Goal: Task Accomplishment & Management: Complete application form

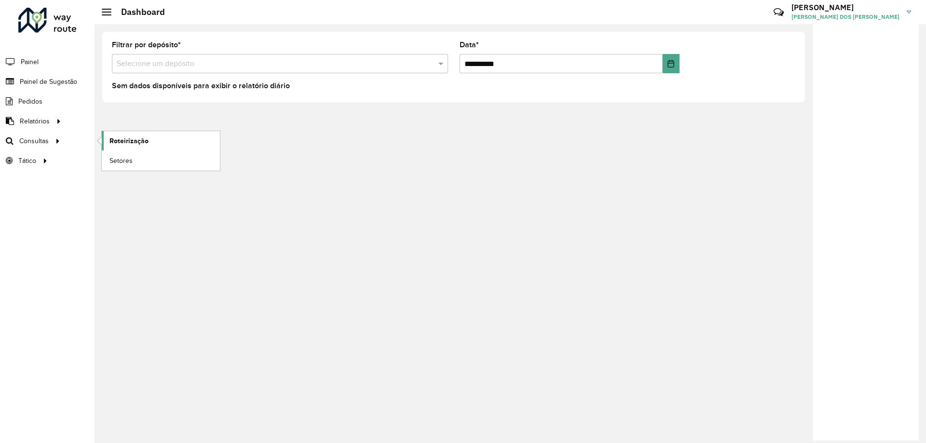
click at [137, 137] on span "Roteirização" at bounding box center [128, 141] width 39 height 10
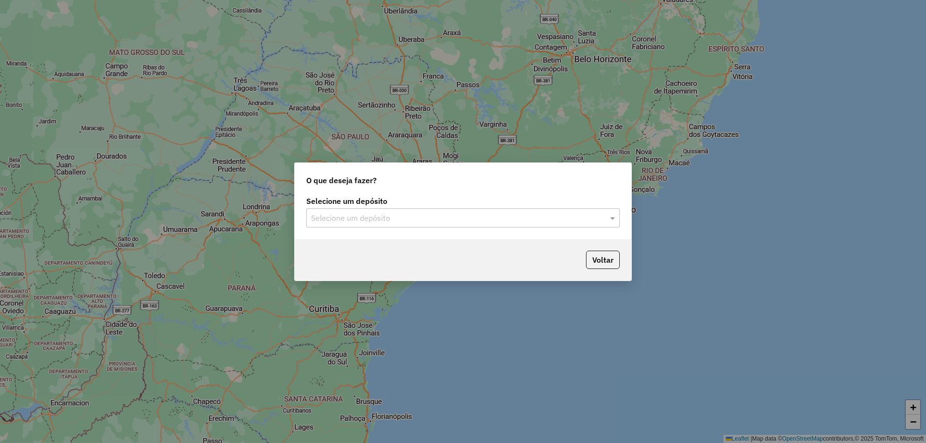
click at [420, 234] on div "Selecione um depósito Selecione um depósito" at bounding box center [463, 216] width 337 height 45
click at [413, 219] on input "text" at bounding box center [453, 219] width 284 height 12
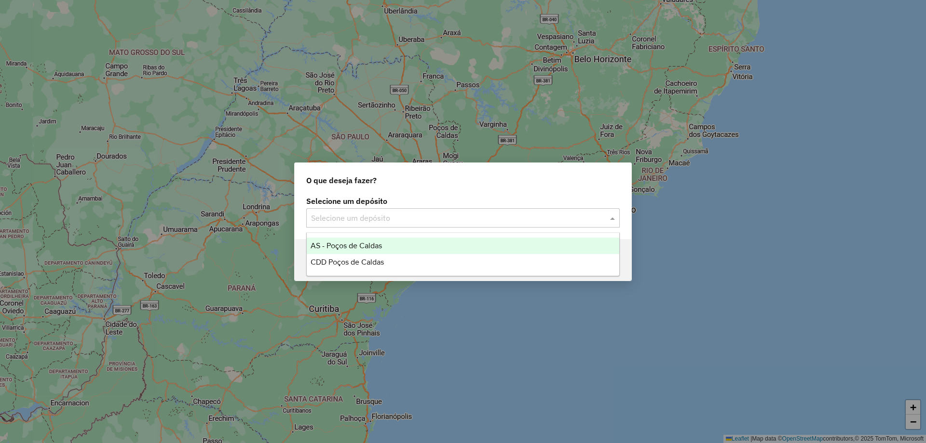
click at [398, 252] on div "AS - Poços de Caldas" at bounding box center [463, 246] width 312 height 16
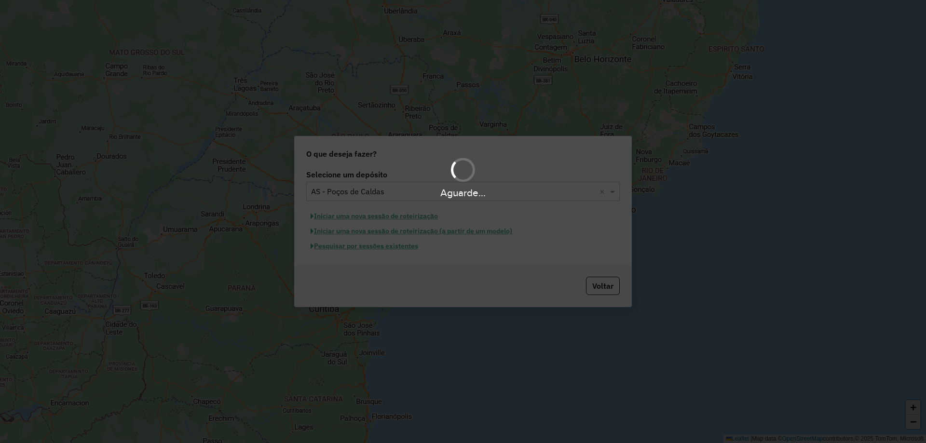
click at [365, 190] on div "Aguarde..." at bounding box center [463, 192] width 926 height 15
click at [401, 190] on div "Aguarde..." at bounding box center [463, 192] width 926 height 15
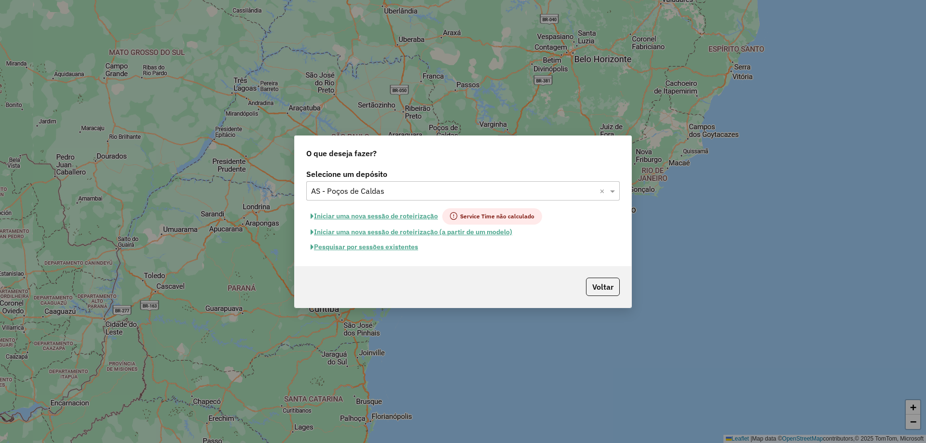
click at [391, 195] on input "text" at bounding box center [453, 192] width 284 height 12
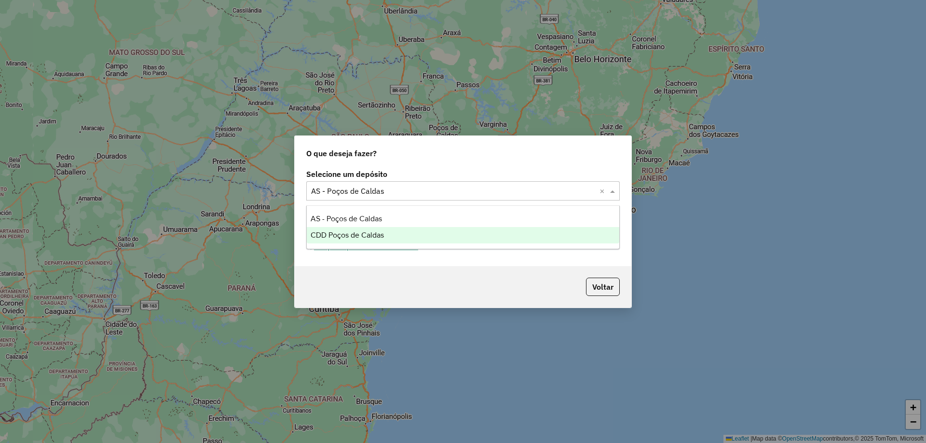
click at [390, 241] on div "CDD Poços de Caldas" at bounding box center [463, 235] width 312 height 16
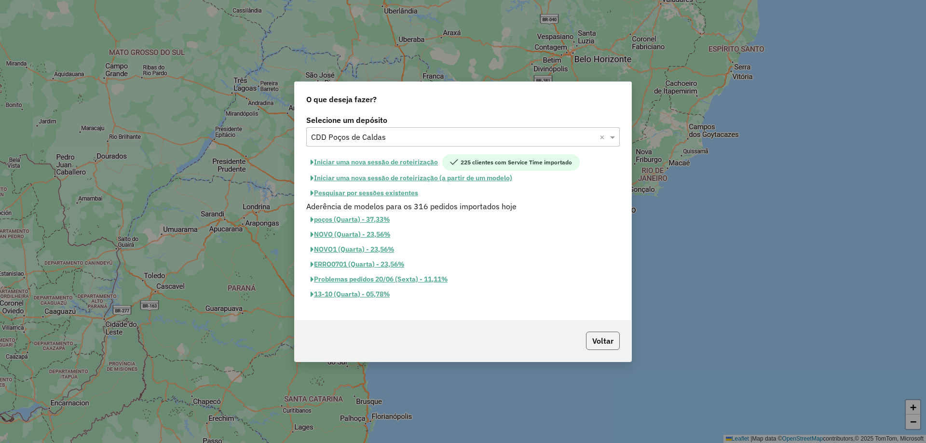
click at [607, 339] on button "Voltar" at bounding box center [603, 341] width 34 height 18
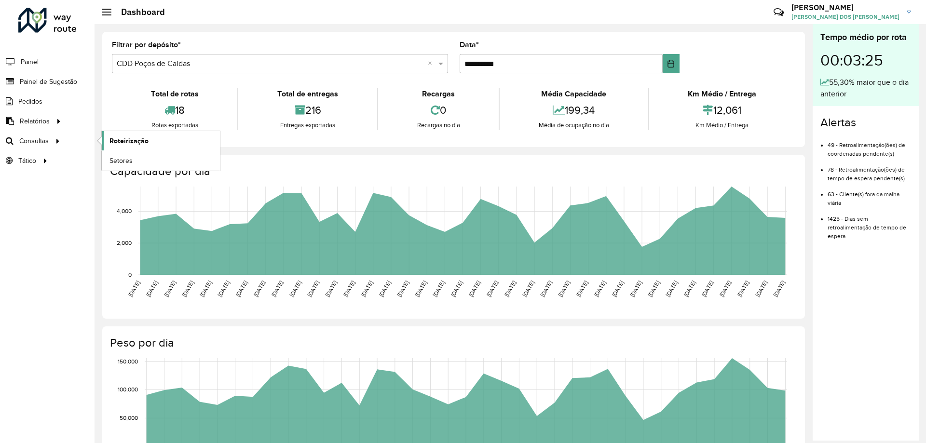
click at [133, 141] on span "Roteirização" at bounding box center [128, 141] width 39 height 10
click at [126, 163] on span "Setores" at bounding box center [121, 161] width 24 height 10
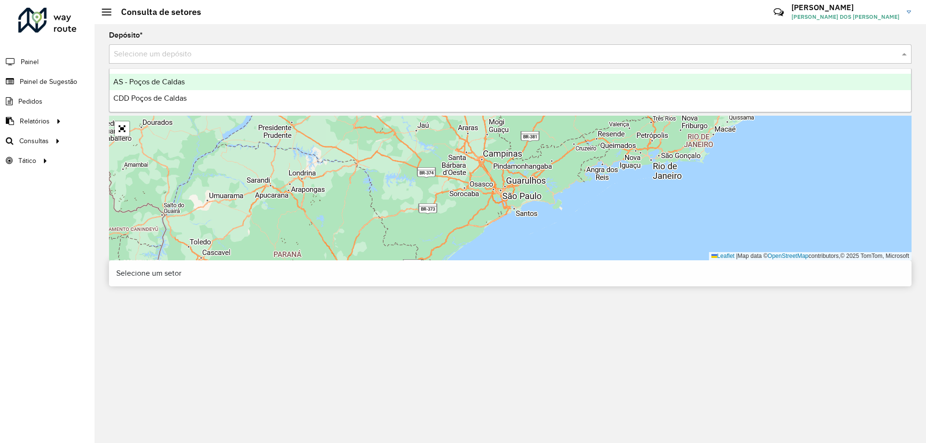
click at [177, 50] on input "text" at bounding box center [500, 55] width 773 height 12
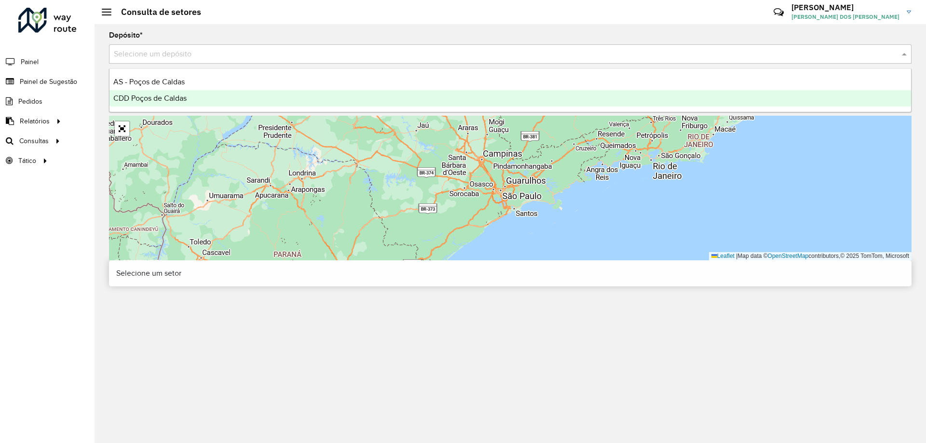
click at [211, 101] on div "CDD Poços de Caldas" at bounding box center [509, 98] width 801 height 16
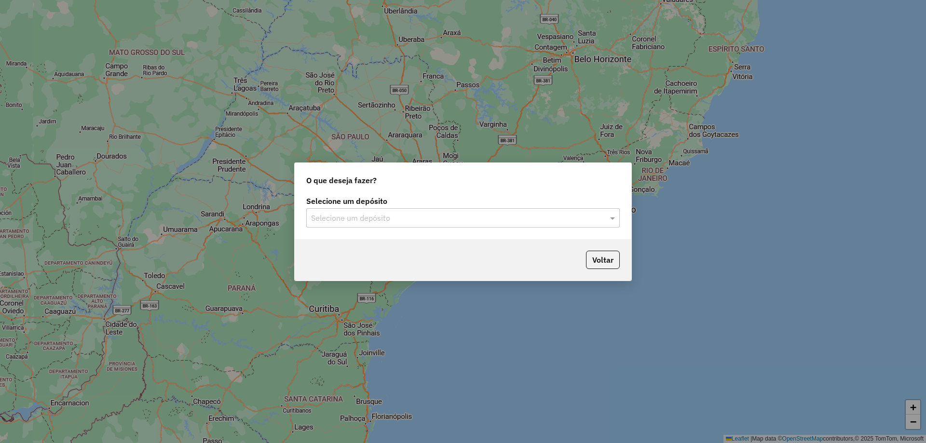
click at [425, 220] on input "text" at bounding box center [453, 219] width 284 height 12
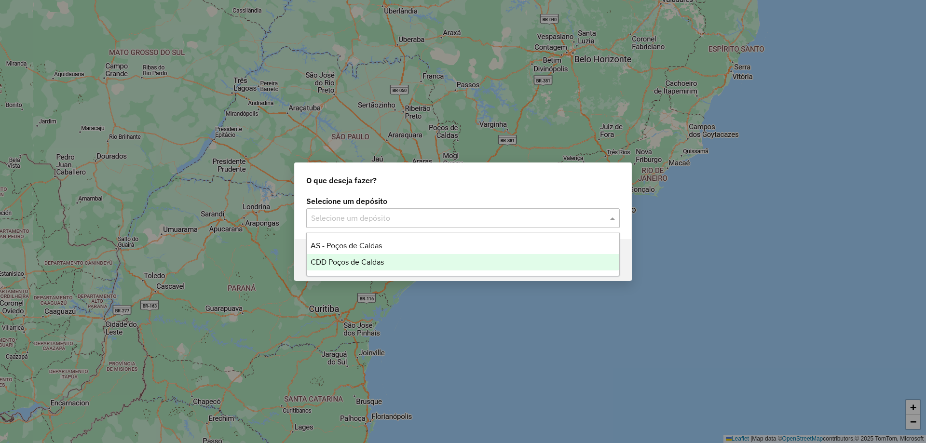
click at [393, 258] on div "CDD Poços de Caldas" at bounding box center [463, 262] width 312 height 16
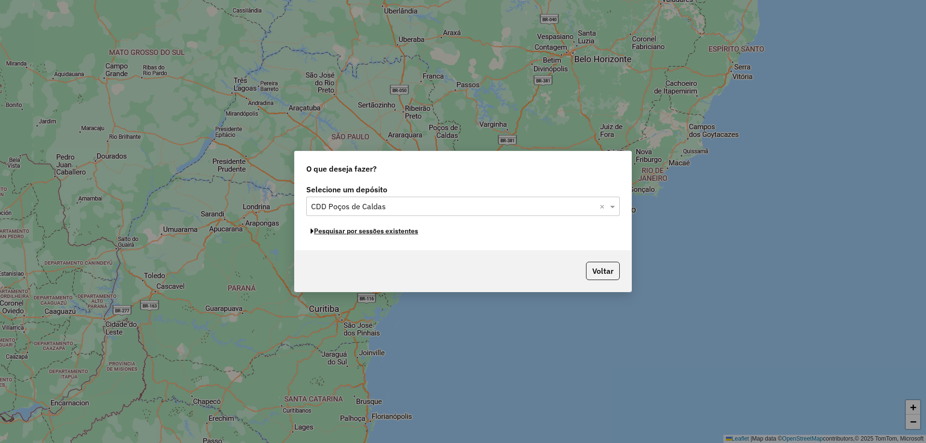
click at [391, 233] on button "Pesquisar por sessões existentes" at bounding box center [364, 231] width 116 height 15
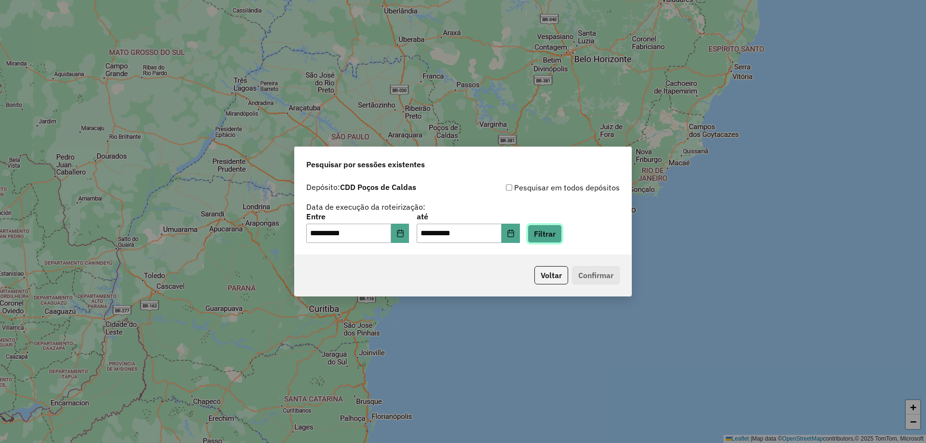
click at [552, 232] on button "Filtrar" at bounding box center [545, 234] width 34 height 18
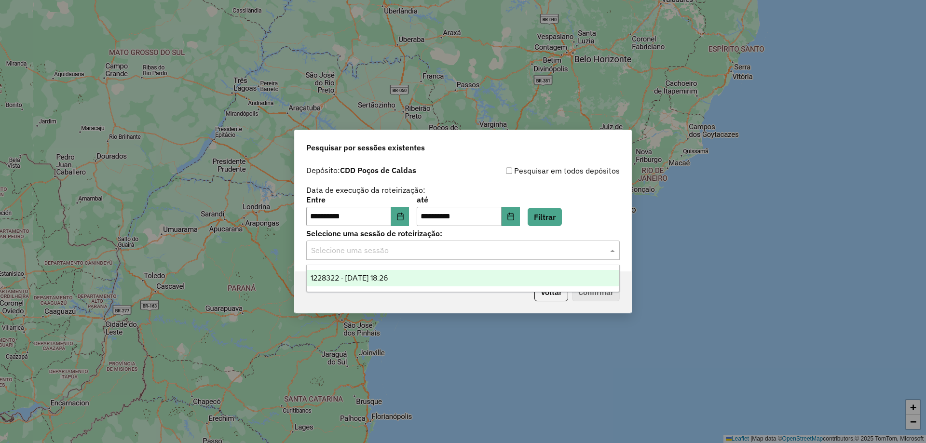
click at [546, 256] on div "Selecione uma sessão" at bounding box center [462, 250] width 313 height 19
click at [480, 274] on div "1228322 - 12/08/2025 18:26" at bounding box center [463, 278] width 312 height 16
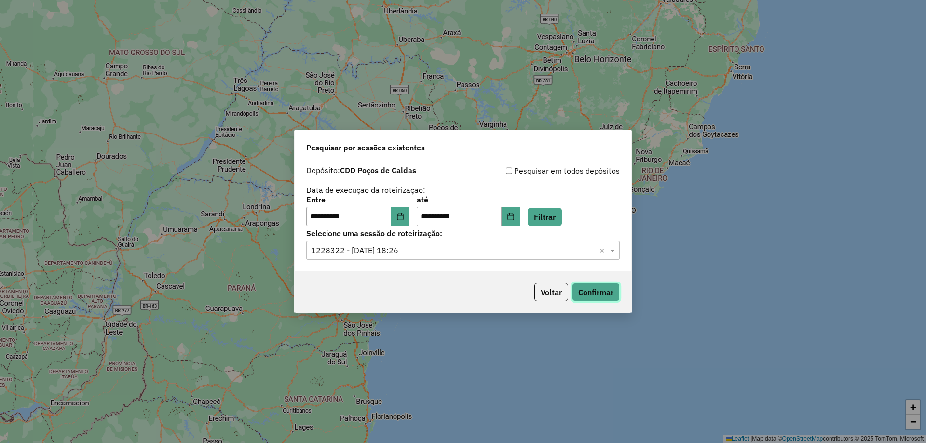
click at [603, 284] on button "Confirmar" at bounding box center [596, 292] width 48 height 18
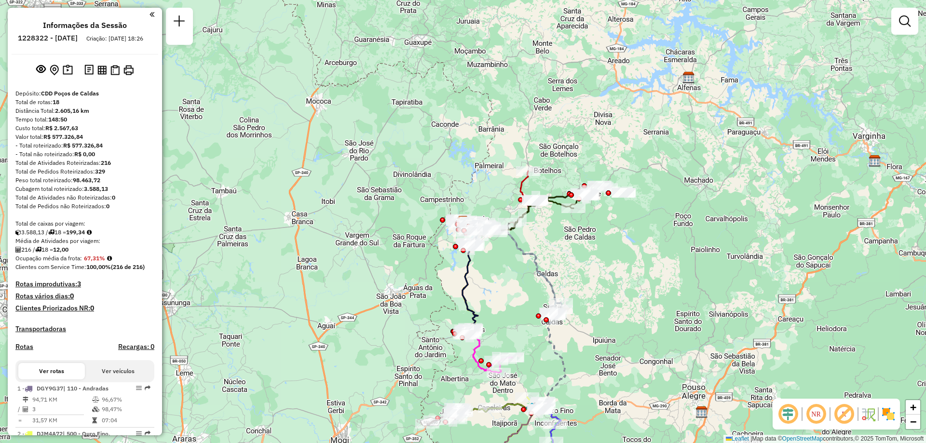
click at [888, 417] on img at bounding box center [887, 413] width 15 height 15
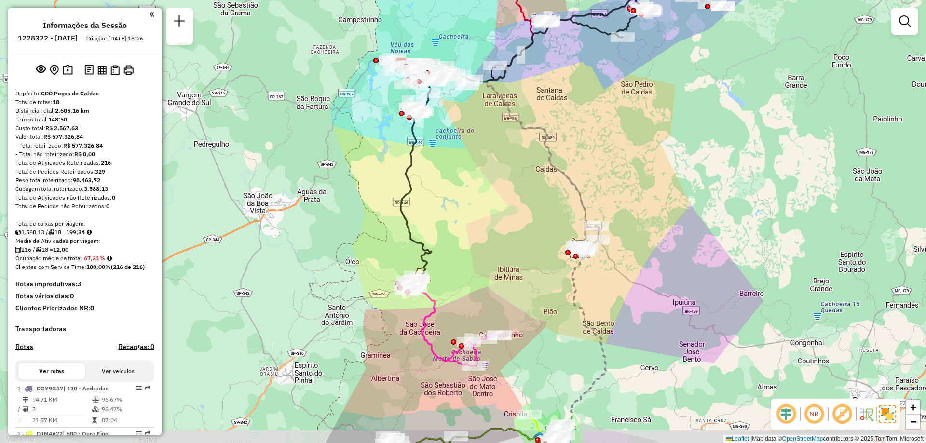
drag, startPoint x: 515, startPoint y: 256, endPoint x: 528, endPoint y: 216, distance: 42.4
click at [528, 216] on div "Janela de atendimento Grade de atendimento Capacidade Transportadoras Veículos …" at bounding box center [463, 221] width 926 height 443
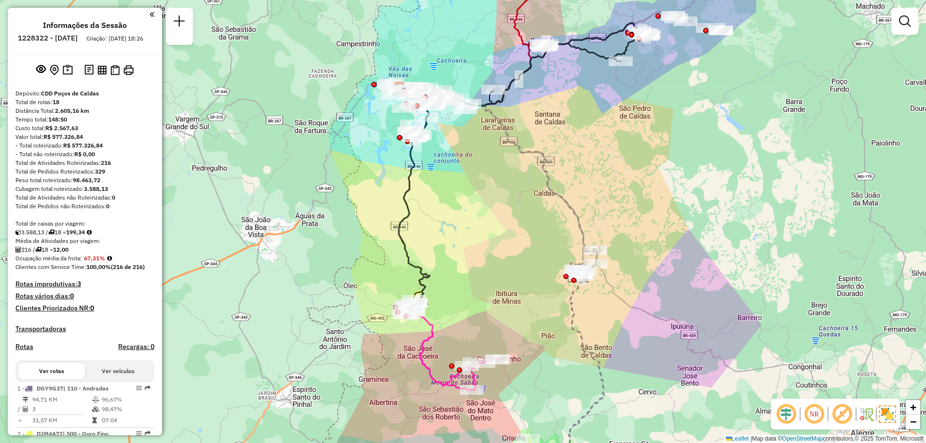
drag, startPoint x: 528, startPoint y: 223, endPoint x: 507, endPoint y: 241, distance: 28.0
click at [526, 252] on div "Janela de atendimento Grade de atendimento Capacidade Transportadoras Veículos …" at bounding box center [463, 221] width 926 height 443
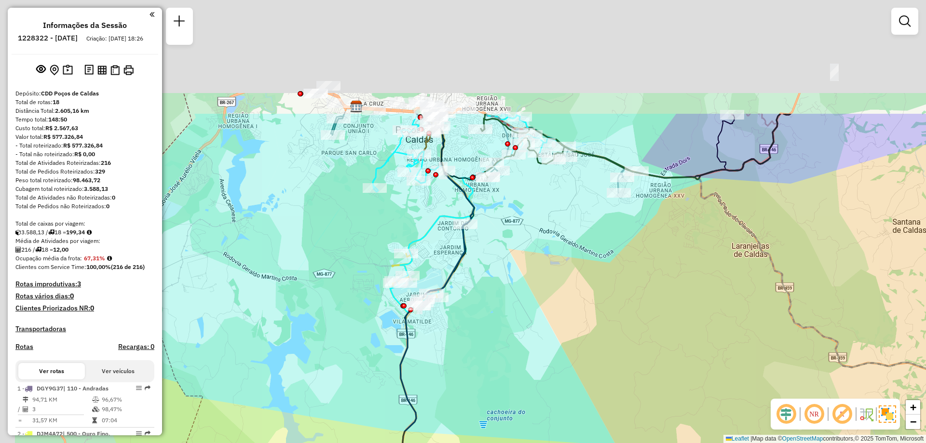
drag, startPoint x: 425, startPoint y: 117, endPoint x: 509, endPoint y: 292, distance: 194.8
click at [509, 292] on div "Janela de atendimento Grade de atendimento Capacidade Transportadoras Veículos …" at bounding box center [463, 221] width 926 height 443
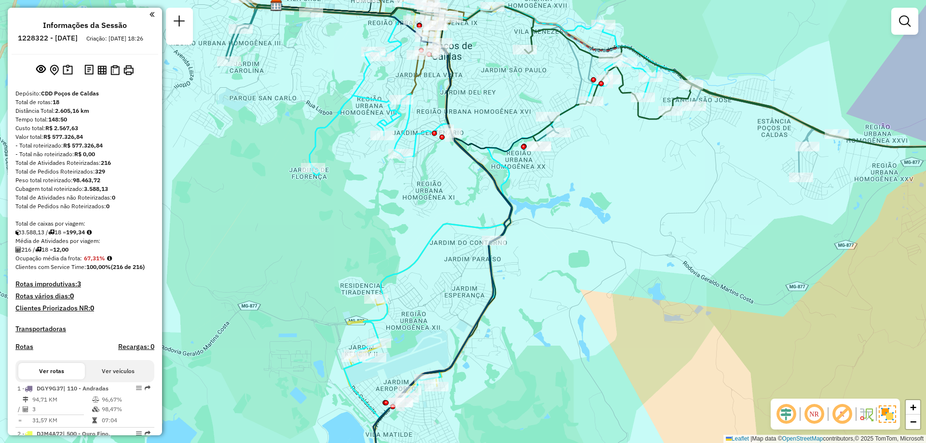
drag, startPoint x: 514, startPoint y: 273, endPoint x: 586, endPoint y: 220, distance: 89.8
click at [581, 221] on div "Janela de atendimento Grade de atendimento Capacidade Transportadoras Veículos …" at bounding box center [463, 221] width 926 height 443
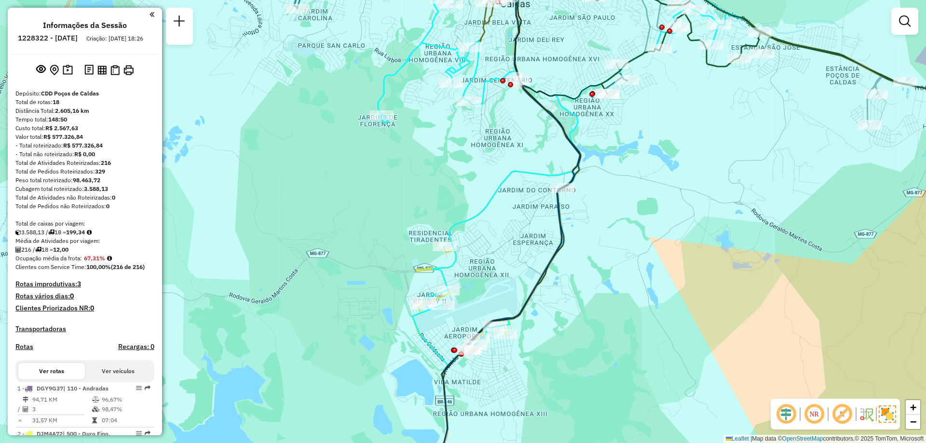
click at [889, 418] on img at bounding box center [887, 414] width 17 height 17
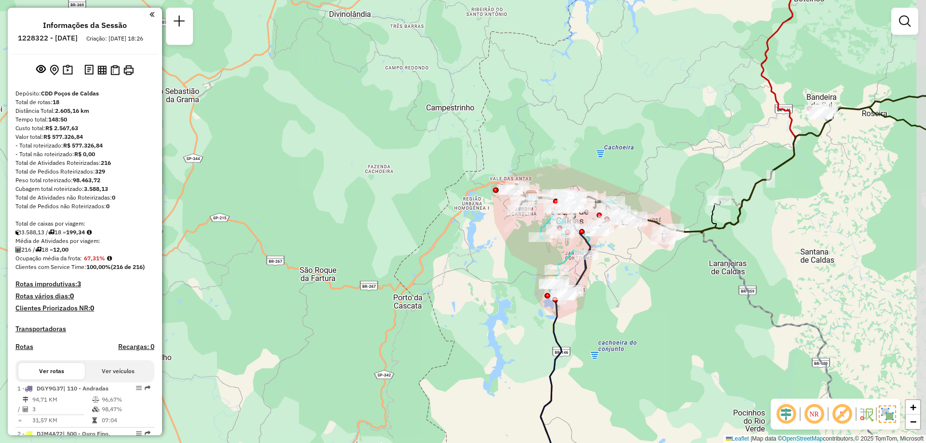
drag, startPoint x: 651, startPoint y: 234, endPoint x: 628, endPoint y: 245, distance: 25.9
click at [628, 245] on div "Janela de atendimento Grade de atendimento Capacidade Transportadoras Veículos …" at bounding box center [463, 221] width 926 height 443
click at [884, 411] on img at bounding box center [887, 414] width 17 height 17
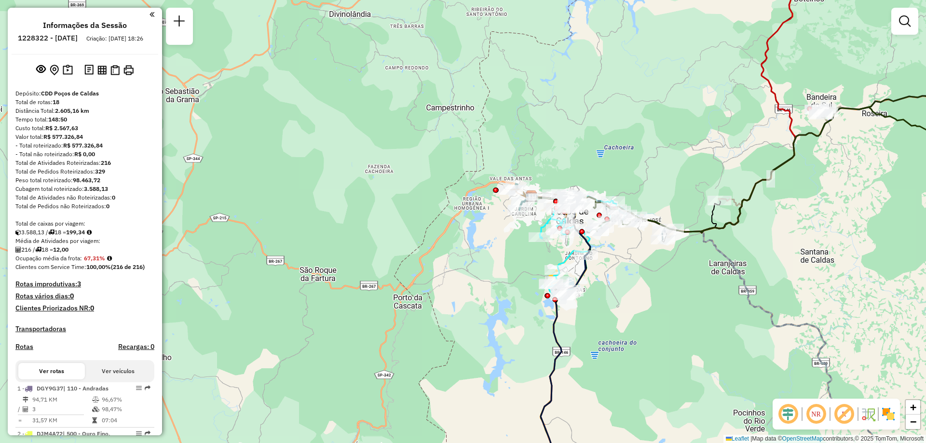
click at [884, 411] on img at bounding box center [887, 413] width 15 height 15
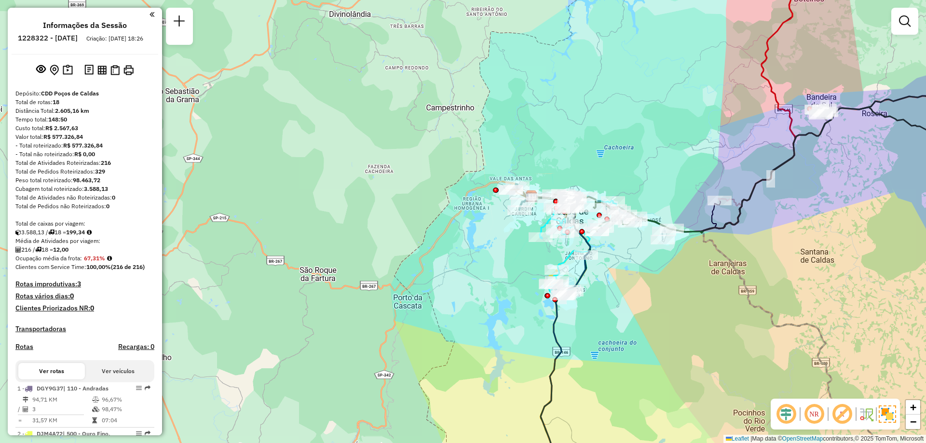
click at [884, 411] on img at bounding box center [887, 414] width 17 height 17
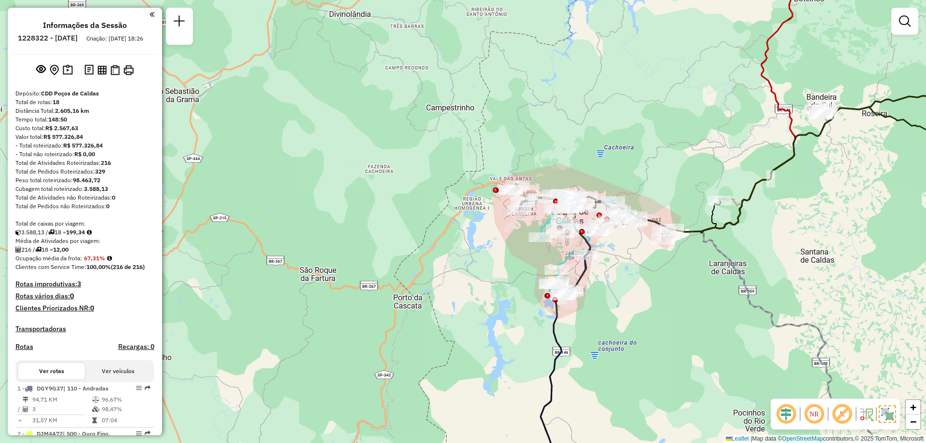
click at [884, 411] on img at bounding box center [887, 414] width 17 height 17
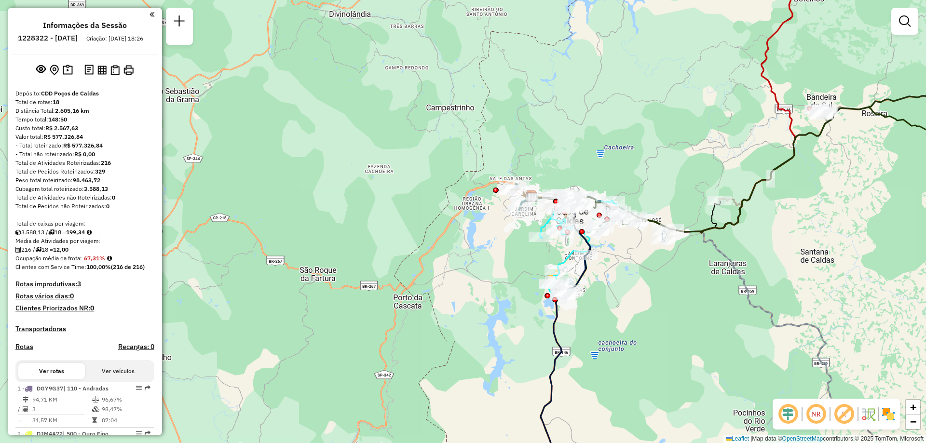
click at [884, 411] on img at bounding box center [887, 413] width 15 height 15
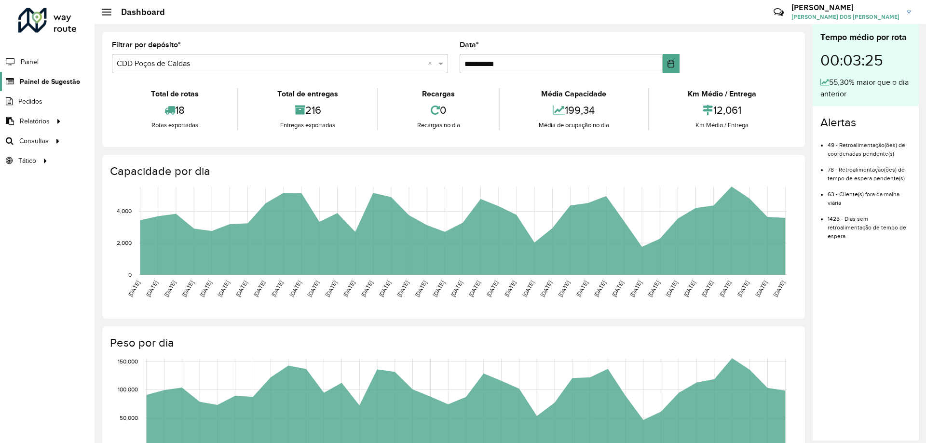
click at [52, 85] on span "Painel de Sugestão" at bounding box center [50, 82] width 60 height 10
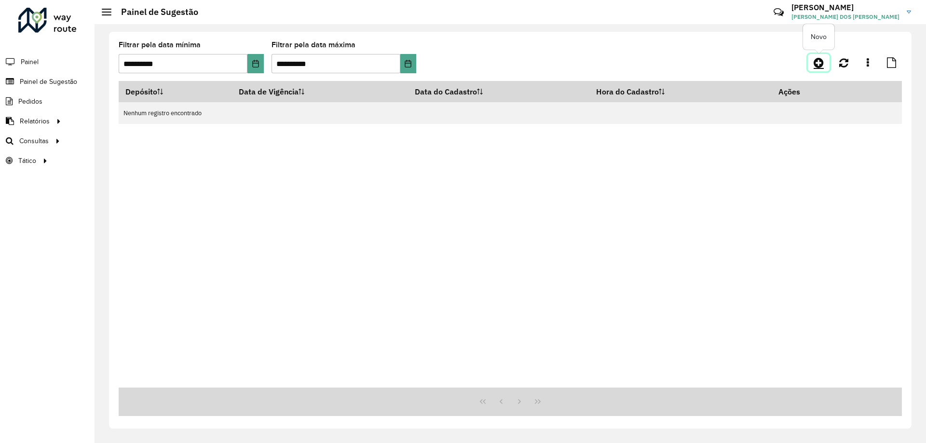
click at [823, 64] on icon at bounding box center [818, 63] width 10 height 12
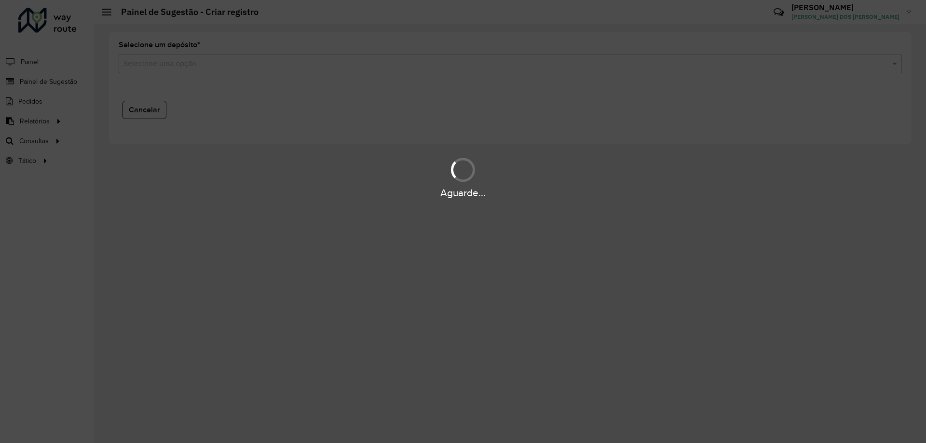
click at [213, 74] on formly-field "Selecione um depósito * Selecione uma opção" at bounding box center [510, 61] width 795 height 40
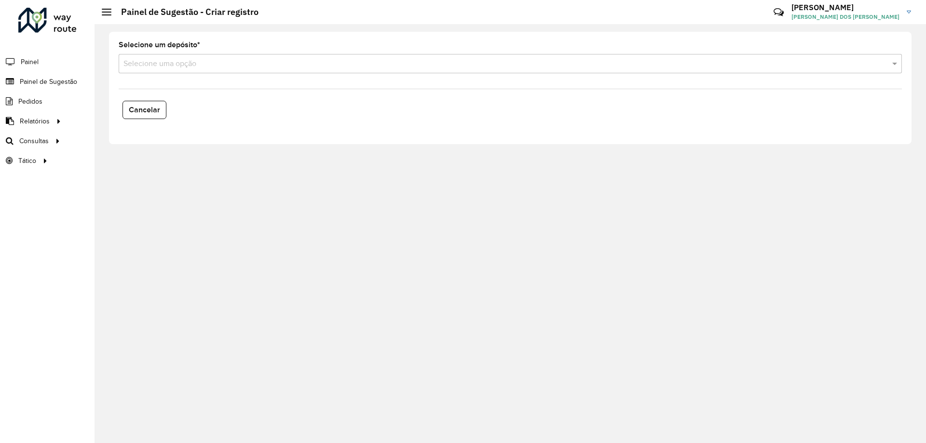
click at [209, 69] on div "Selecione uma opção" at bounding box center [510, 63] width 783 height 19
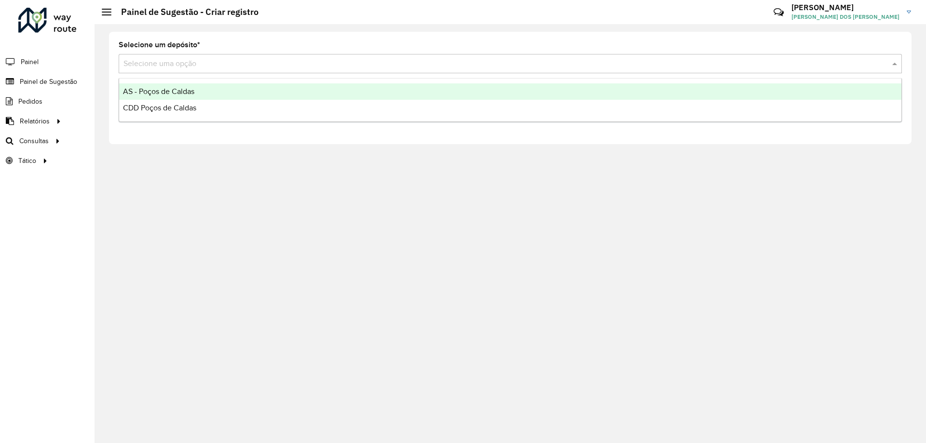
click at [205, 110] on div "CDD Poços de Caldas" at bounding box center [510, 108] width 782 height 16
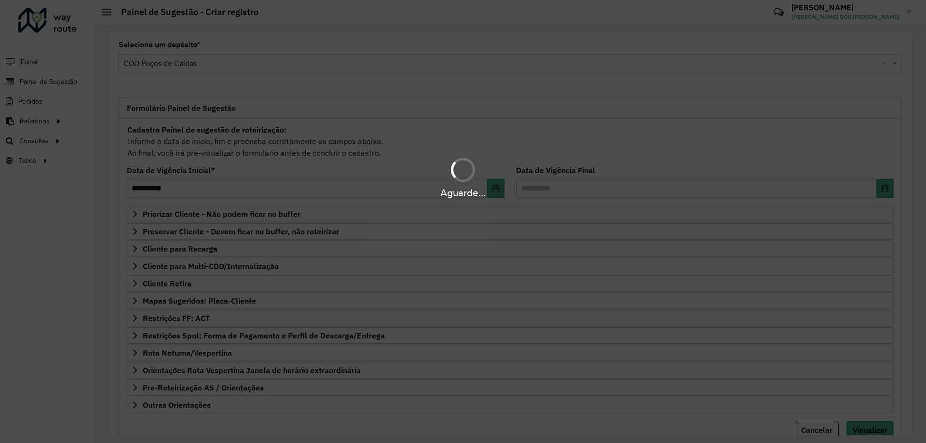
click at [240, 389] on div "Aguarde..." at bounding box center [463, 221] width 926 height 443
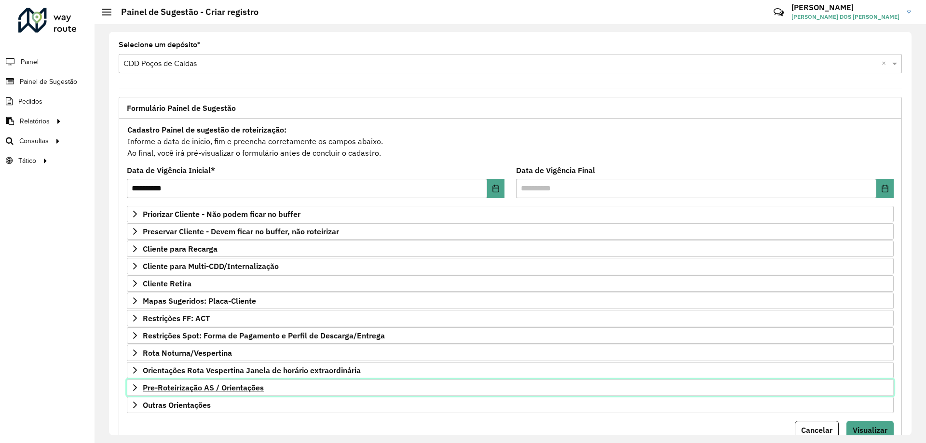
click at [234, 387] on span "Pre-Roteirização AS / Orientações" at bounding box center [203, 388] width 121 height 8
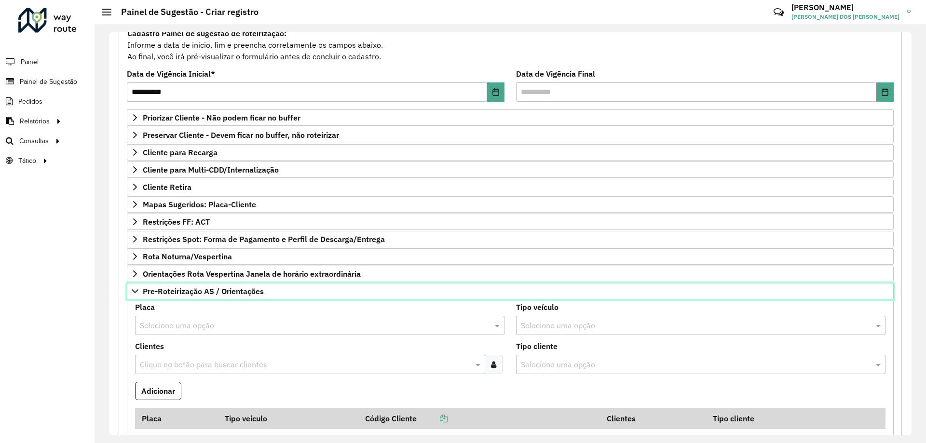
scroll to position [145, 0]
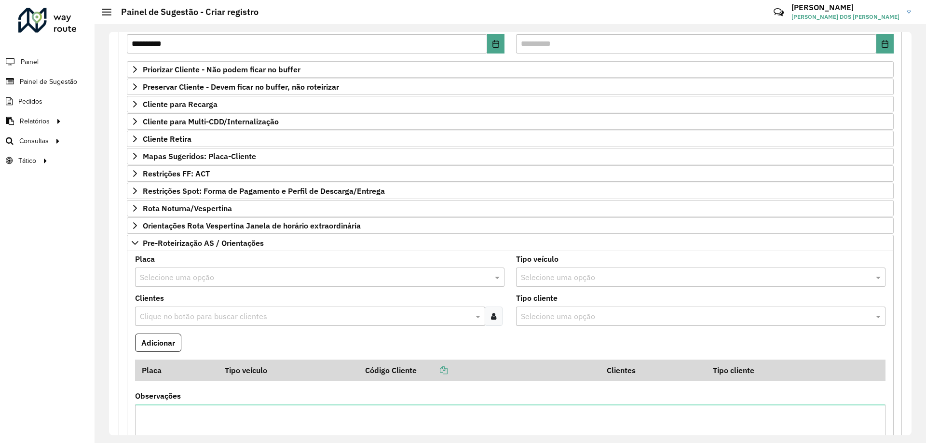
click at [183, 273] on input "text" at bounding box center [310, 278] width 340 height 12
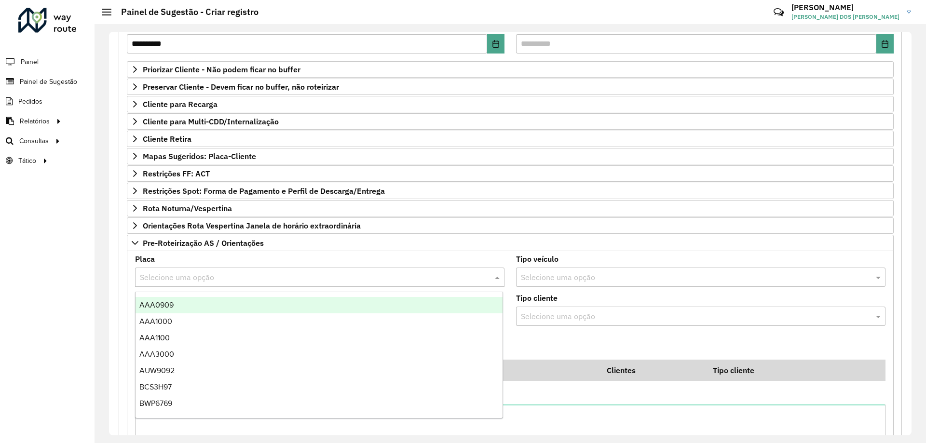
paste input "********"
type input "********"
type input "***"
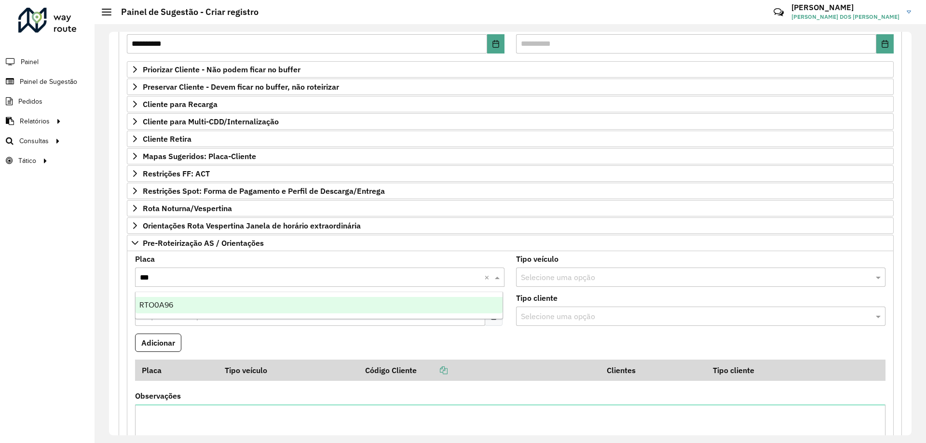
click at [201, 301] on div "RTO0A96" at bounding box center [318, 305] width 367 height 16
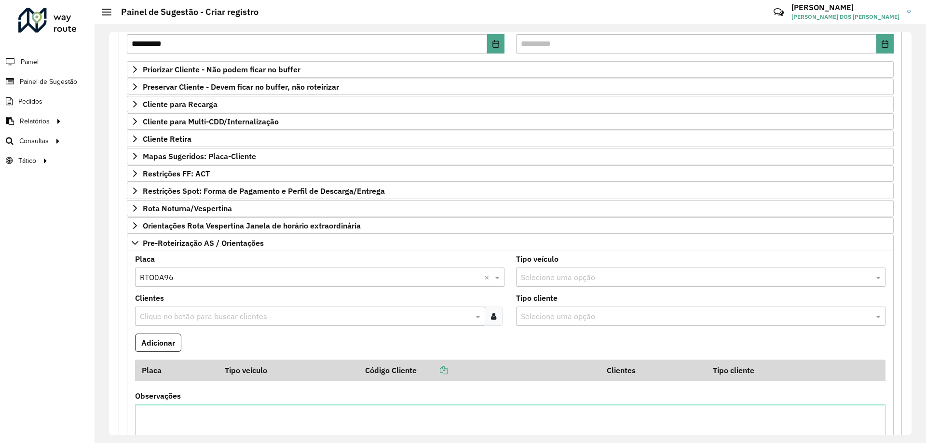
click at [203, 311] on input "text" at bounding box center [305, 317] width 336 height 12
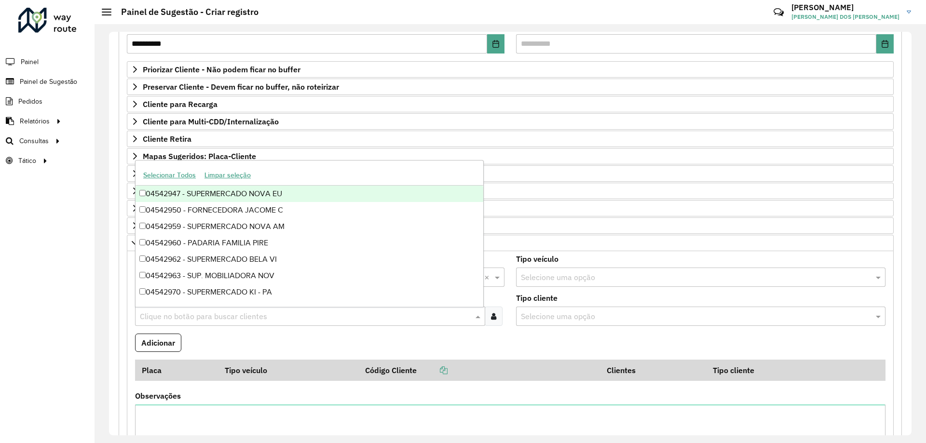
paste input "********"
type input "********"
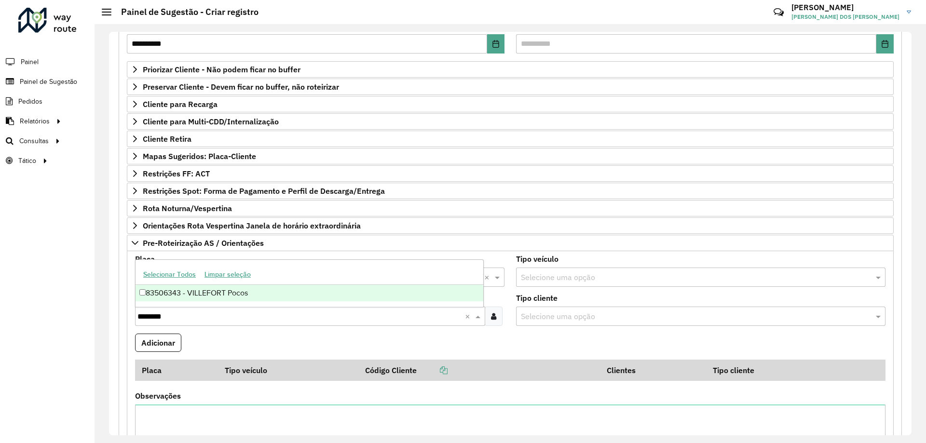
click at [218, 287] on div "83506343 - VILLEFORT Pocos" at bounding box center [309, 293] width 348 height 16
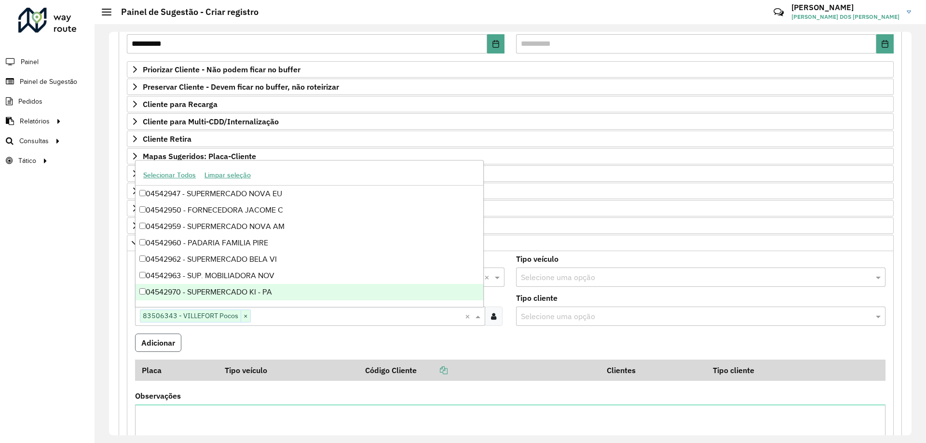
click at [163, 345] on button "Adicionar" at bounding box center [158, 343] width 46 height 18
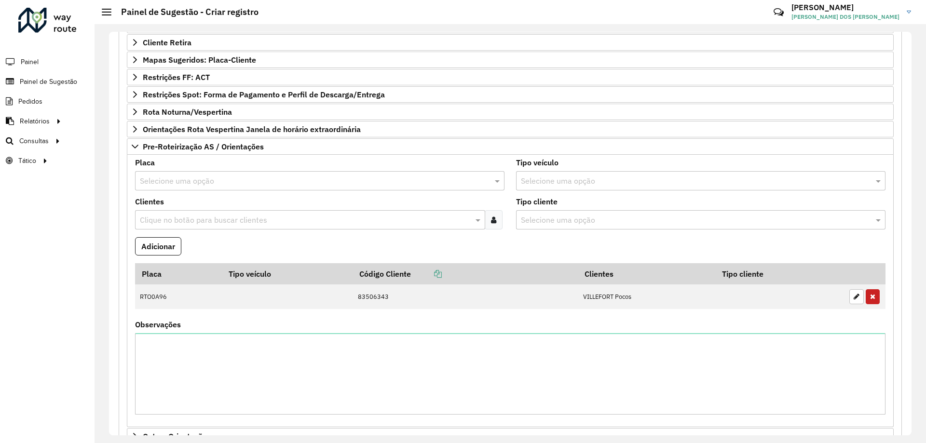
scroll to position [310, 0]
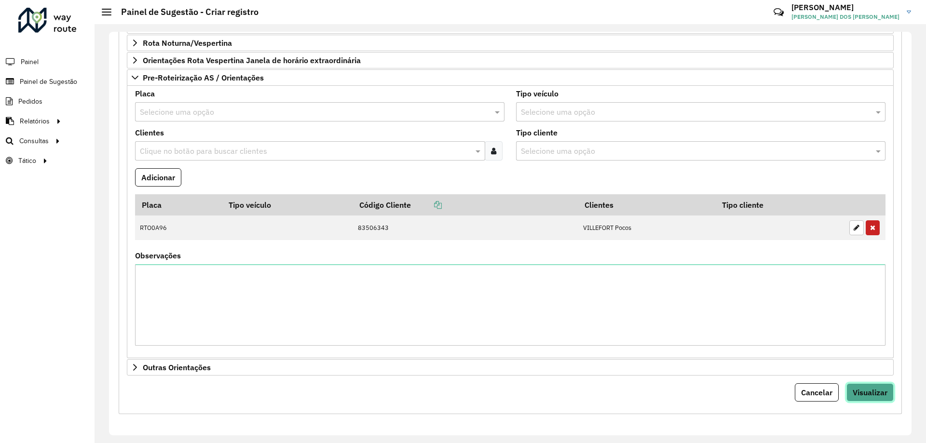
click at [884, 389] on button "Visualizar" at bounding box center [869, 392] width 47 height 18
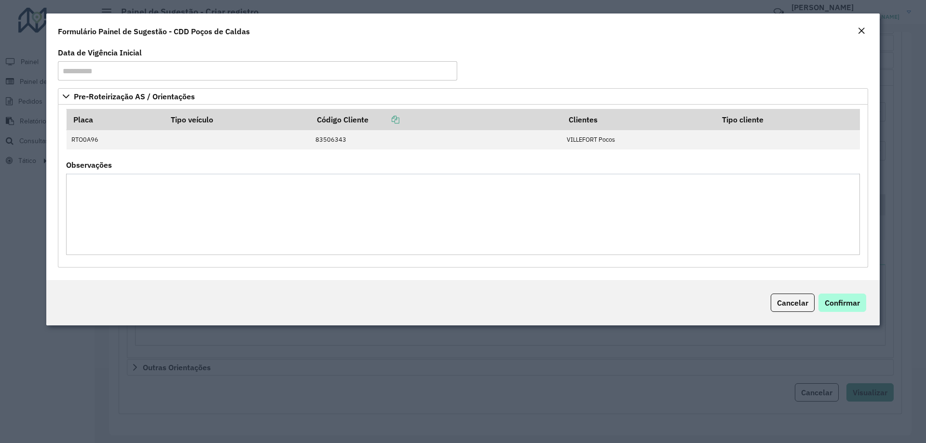
drag, startPoint x: 813, startPoint y: 296, endPoint x: 830, endPoint y: 297, distance: 17.9
click at [824, 295] on div "Cancelar Confirmar" at bounding box center [462, 302] width 833 height 45
click at [830, 297] on button "Confirmar" at bounding box center [842, 303] width 48 height 18
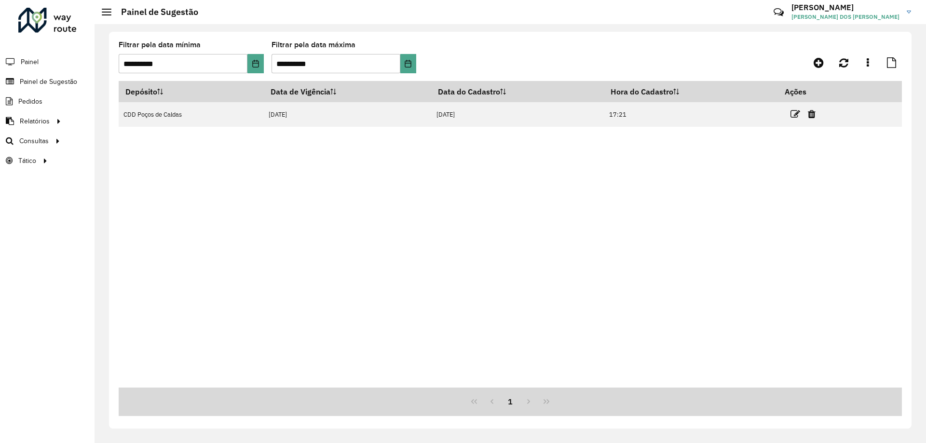
click at [796, 115] on icon at bounding box center [795, 114] width 10 height 10
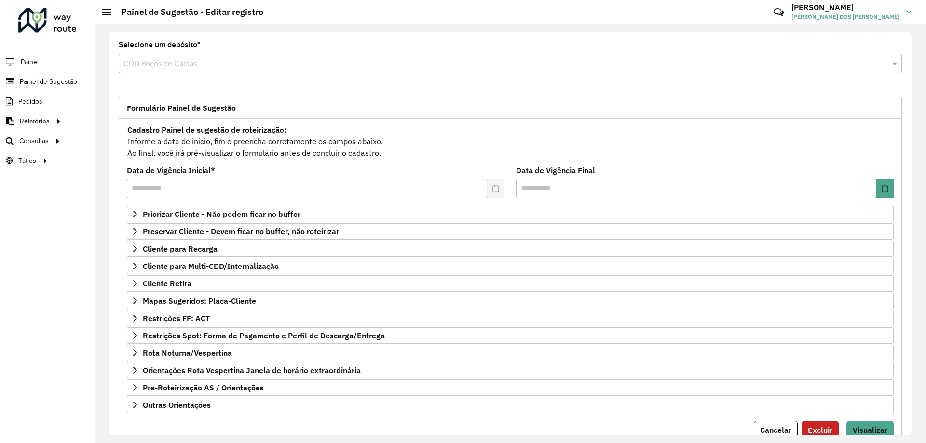
scroll to position [38, 0]
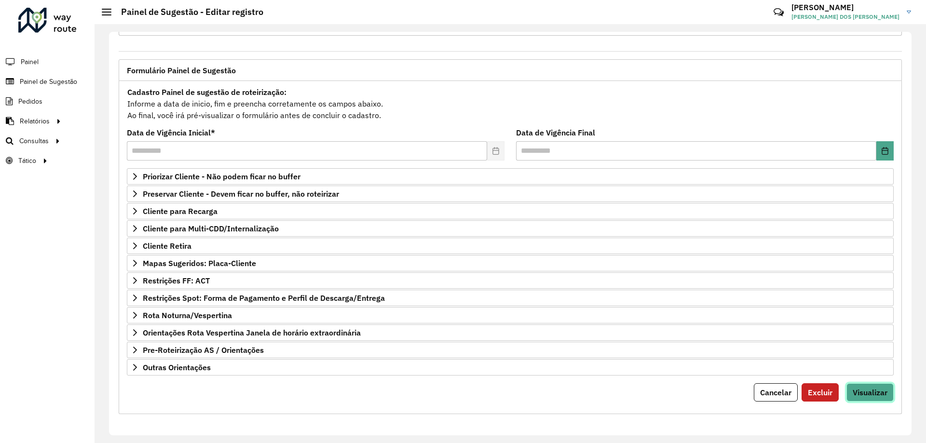
click at [865, 400] on button "Visualizar" at bounding box center [869, 392] width 47 height 18
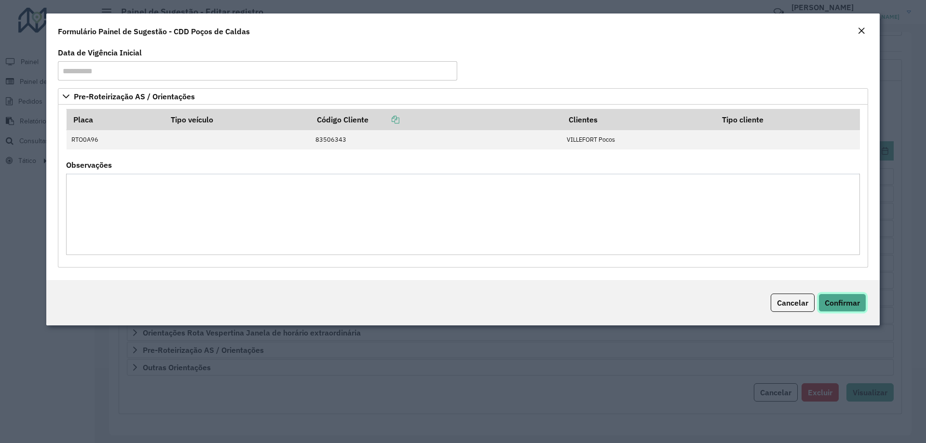
click at [845, 302] on span "Confirmar" at bounding box center [842, 303] width 35 height 10
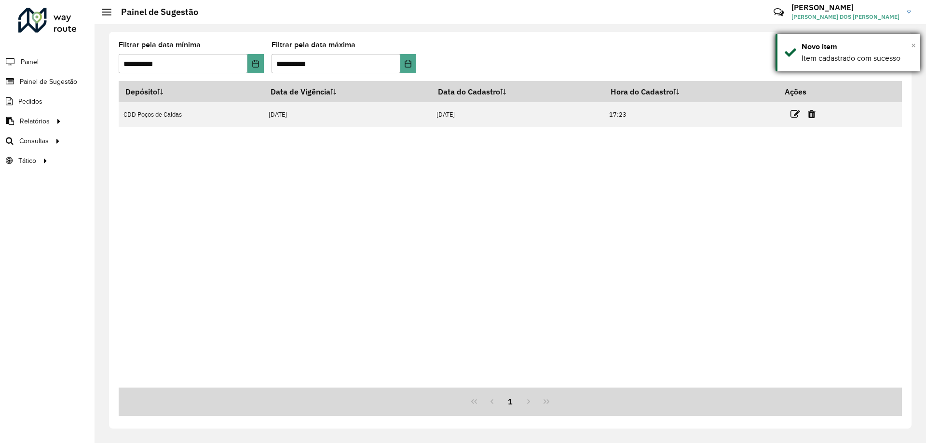
click at [912, 46] on span "×" at bounding box center [913, 45] width 5 height 11
